Goal: Use online tool/utility: Utilize a website feature to perform a specific function

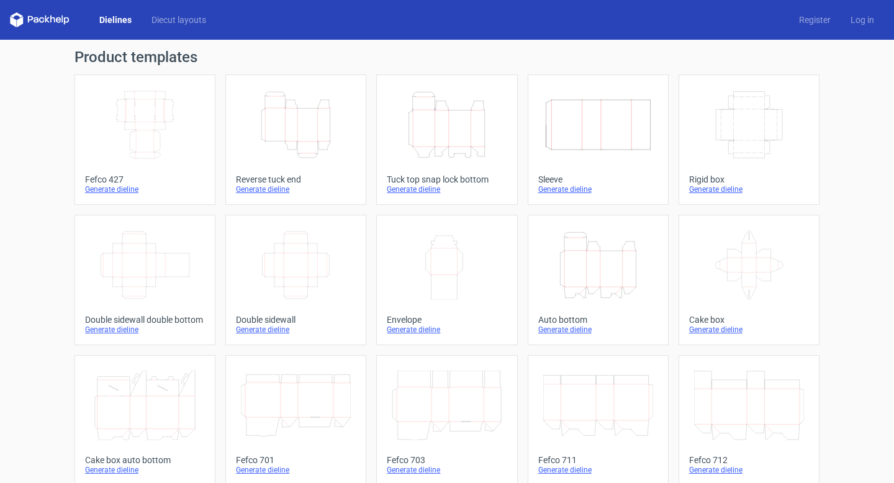
click at [164, 135] on icon "Width Depth Height" at bounding box center [145, 125] width 110 height 70
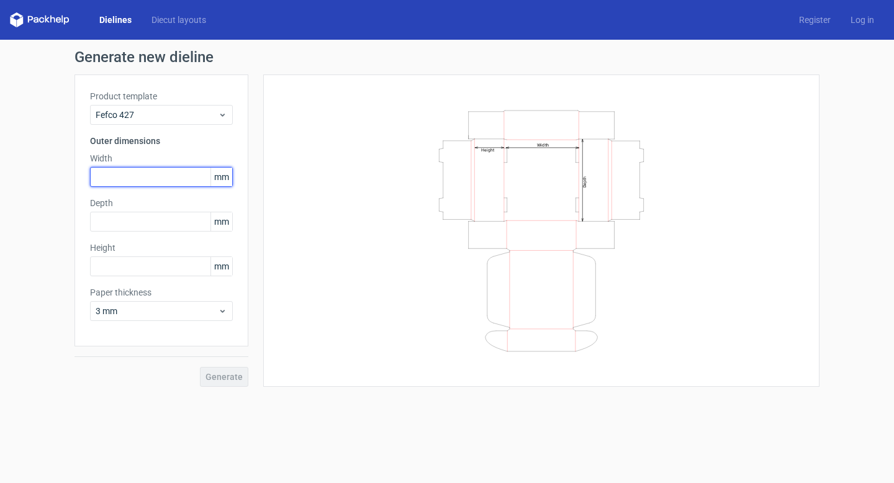
click at [138, 174] on input "text" at bounding box center [161, 177] width 143 height 20
type input "225"
click at [125, 235] on div "Product template Fefco 427 Outer dimensions Width 225 mm Depth mm Height mm Pap…" at bounding box center [161, 210] width 174 height 272
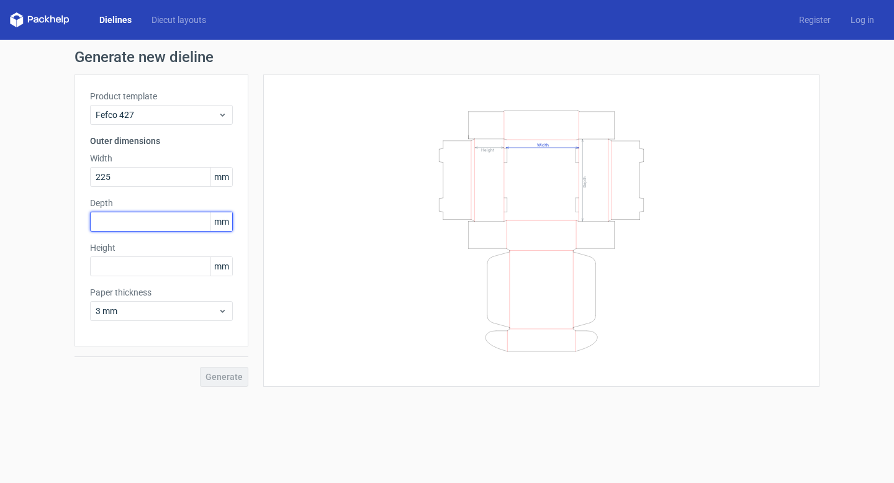
click at [125, 217] on input "text" at bounding box center [161, 222] width 143 height 20
type input "150"
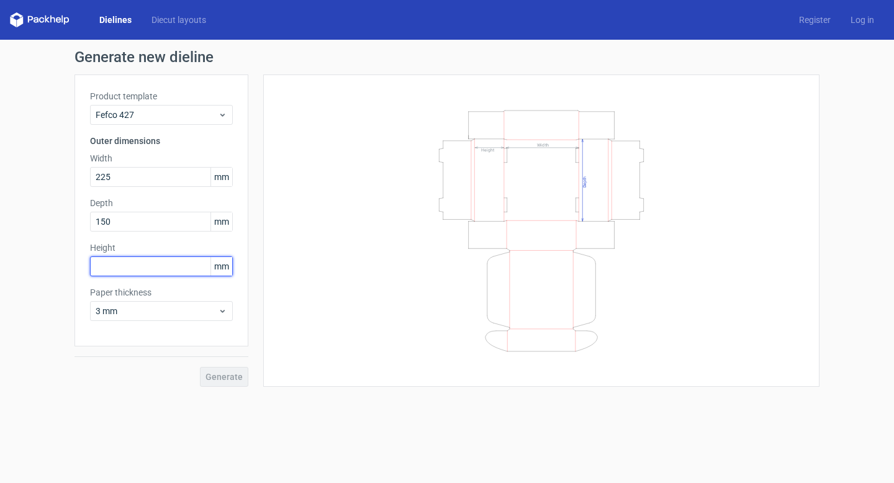
click at [121, 271] on input "text" at bounding box center [161, 266] width 143 height 20
type input "25"
click at [230, 371] on button "Generate" at bounding box center [224, 377] width 48 height 20
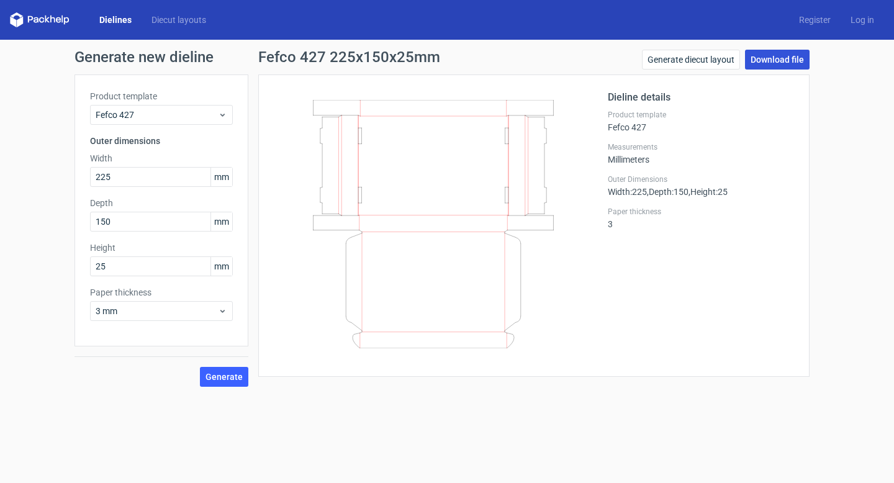
click at [796, 65] on link "Download file" at bounding box center [777, 60] width 65 height 20
